Goal: Transaction & Acquisition: Purchase product/service

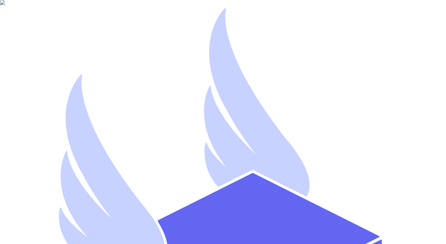
drag, startPoint x: 70, startPoint y: 115, endPoint x: 89, endPoint y: 116, distance: 18.6
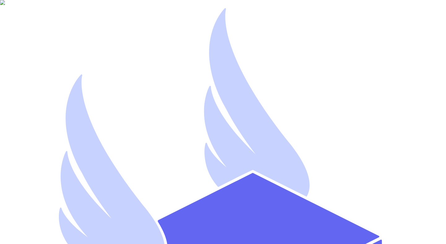
type input "mutahhar.ahmad+3@thryftship.com"
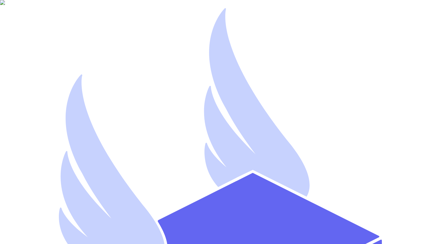
type input "Mutahhar Thryftship"
type input "mutahharahmadthryftshipdev1"
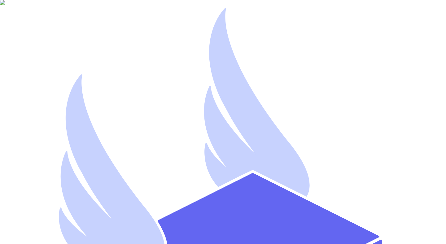
type input "mutahhar.ahmad+1@thryftship.com"
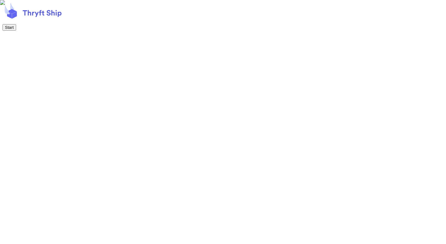
click at [16, 31] on button "Start" at bounding box center [9, 27] width 14 height 7
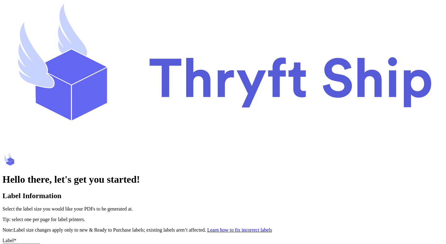
click at [40, 244] on button "Select an option" at bounding box center [21, 247] width 38 height 7
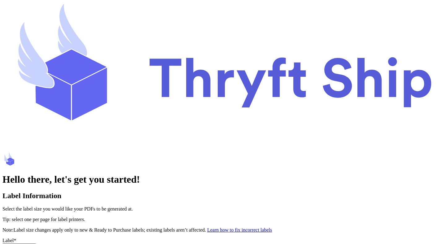
type input "Mutahhar"
type input "Ahmad"
type input "SpaceX"
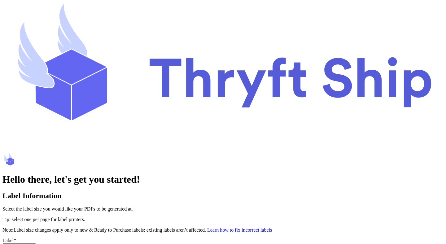
type input "8015551234"
type input "1234 South Temple Street"
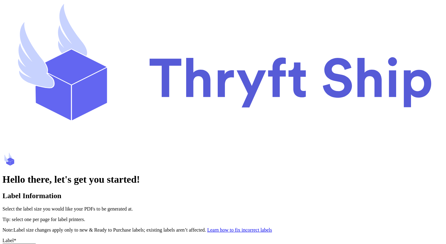
type input "Apt #12C"
type input "[GEOGRAPHIC_DATA]"
select select "AL"
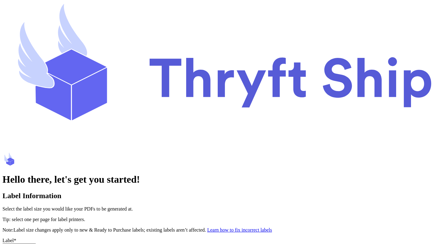
type input "84116"
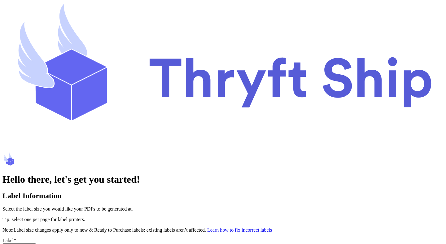
type input "Mutahhar"
type input "Ahmad"
type input "SpaceX"
type input "8015551234"
type input "1234 South Temple Street"
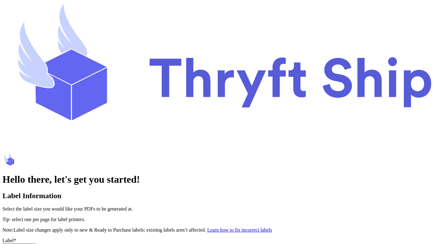
type input "Apt #12C"
type input "Salt Lake City"
type input "84116"
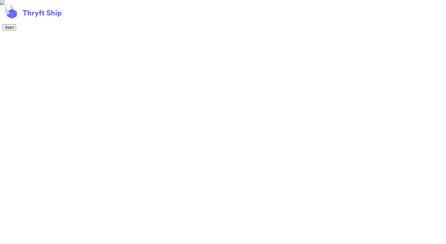
click at [16, 31] on button "Start" at bounding box center [9, 27] width 14 height 7
click at [16, 31] on button "Next" at bounding box center [8, 27] width 13 height 7
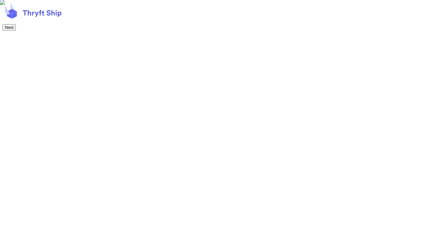
click at [16, 31] on button "Next" at bounding box center [8, 27] width 13 height 7
click at [34, 31] on button "Start Shipping!" at bounding box center [18, 27] width 32 height 7
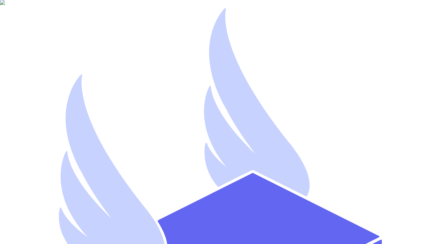
type input "[EMAIL_ADDRESS][DOMAIN_NAME]"
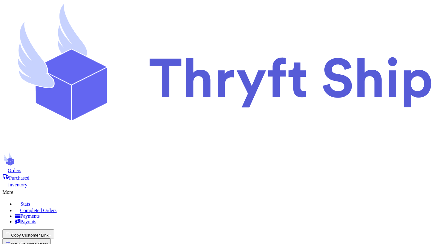
click at [54, 230] on button "Copy Customer Link" at bounding box center [28, 234] width 52 height 9
click at [69, 239] on button "📋 Submit Link" at bounding box center [54, 242] width 32 height 7
click at [54, 230] on button "Copy Customer Link" at bounding box center [28, 234] width 52 height 9
click at [38, 239] on button "🛒 Checkout link" at bounding box center [19, 242] width 35 height 7
click at [51, 18] on icon at bounding box center [222, 76] width 441 height 149
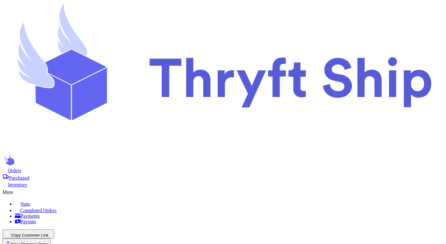
scroll to position [255, 0]
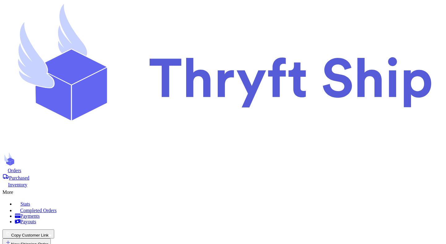
checkbox input "false"
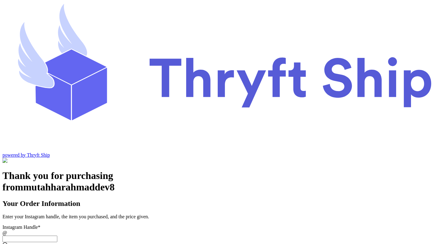
click at [57, 236] on input "Instagram Handle *" at bounding box center [29, 239] width 55 height 7
type input "099"
type input "[GEOGRAPHIC_DATA]"
type input "84116"
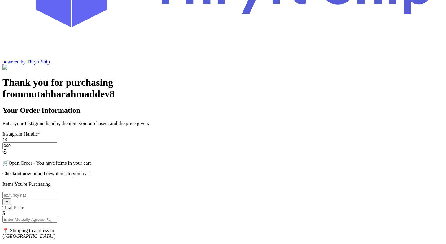
scroll to position [120, 0]
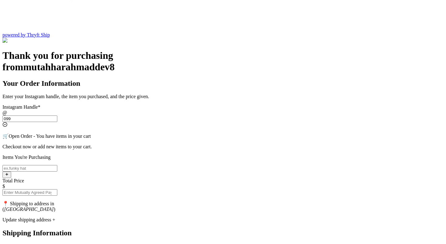
type input "099"
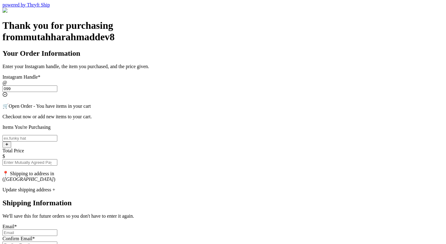
scroll to position [158, 0]
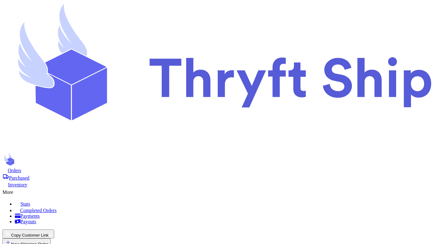
scroll to position [138, 0]
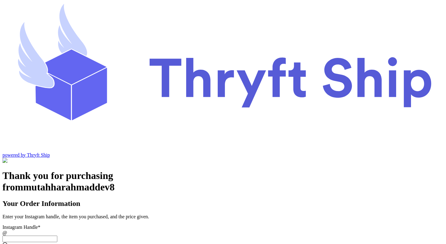
click at [57, 236] on input "Instagram Handle *" at bounding box center [29, 239] width 55 height 7
type input "099"
type input "[GEOGRAPHIC_DATA]"
type input "84116"
type input "099"
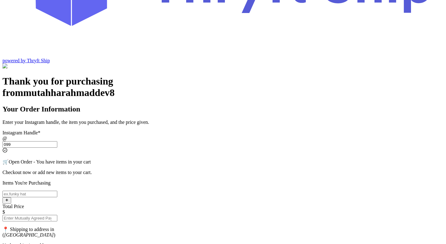
scroll to position [120, 0]
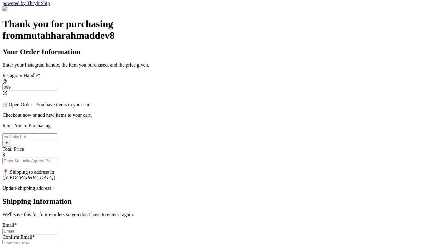
scroll to position [158, 0]
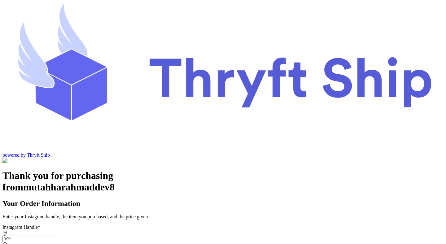
copy p "Payment processing"
drag, startPoint x: 204, startPoint y: 115, endPoint x: 163, endPoint y: 115, distance: 40.3
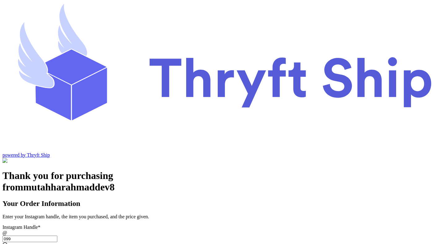
copy span "Still Owed from"
drag, startPoint x: 195, startPoint y: 89, endPoint x: 161, endPoint y: 87, distance: 33.8
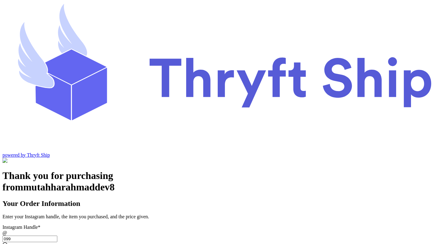
scroll to position [120, 0]
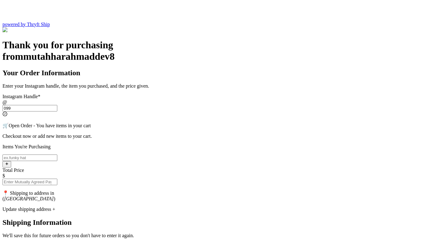
scroll to position [158, 0]
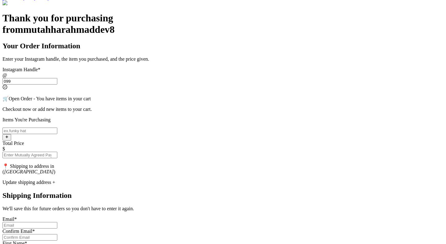
copy p "New items Subtotal"
drag, startPoint x: 151, startPoint y: 141, endPoint x: 208, endPoint y: 141, distance: 57.4
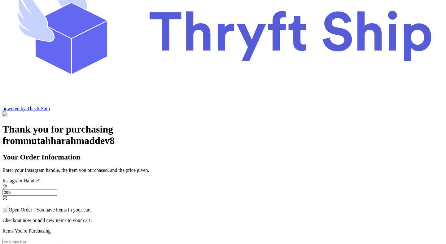
scroll to position [120, 0]
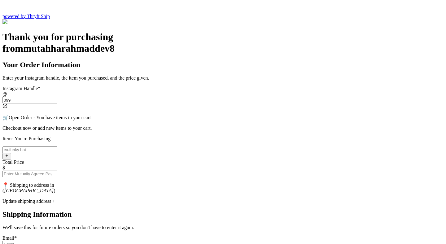
scroll to position [158, 0]
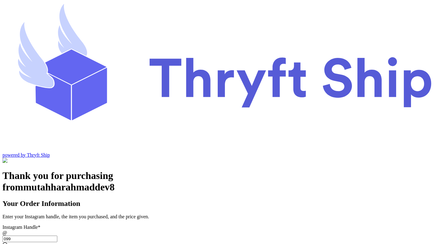
click at [57, 236] on input "Instagram Handle *" at bounding box center [29, 239] width 55 height 7
type input "099"
type input "Salt Lake City"
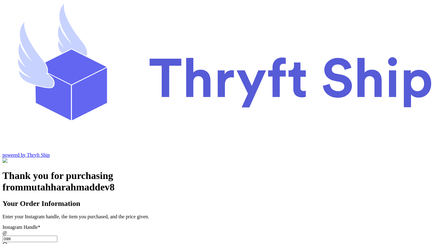
type input "84116"
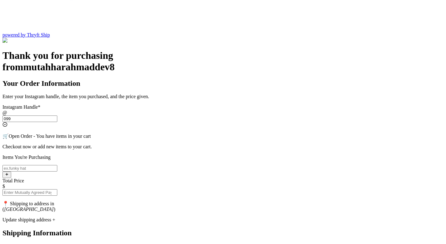
type input "099"
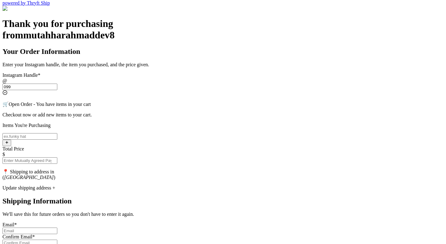
scroll to position [158, 0]
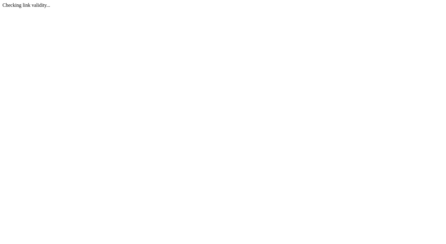
scroll to position [0, 0]
